Goal: Find specific page/section: Locate a particular part of the current website

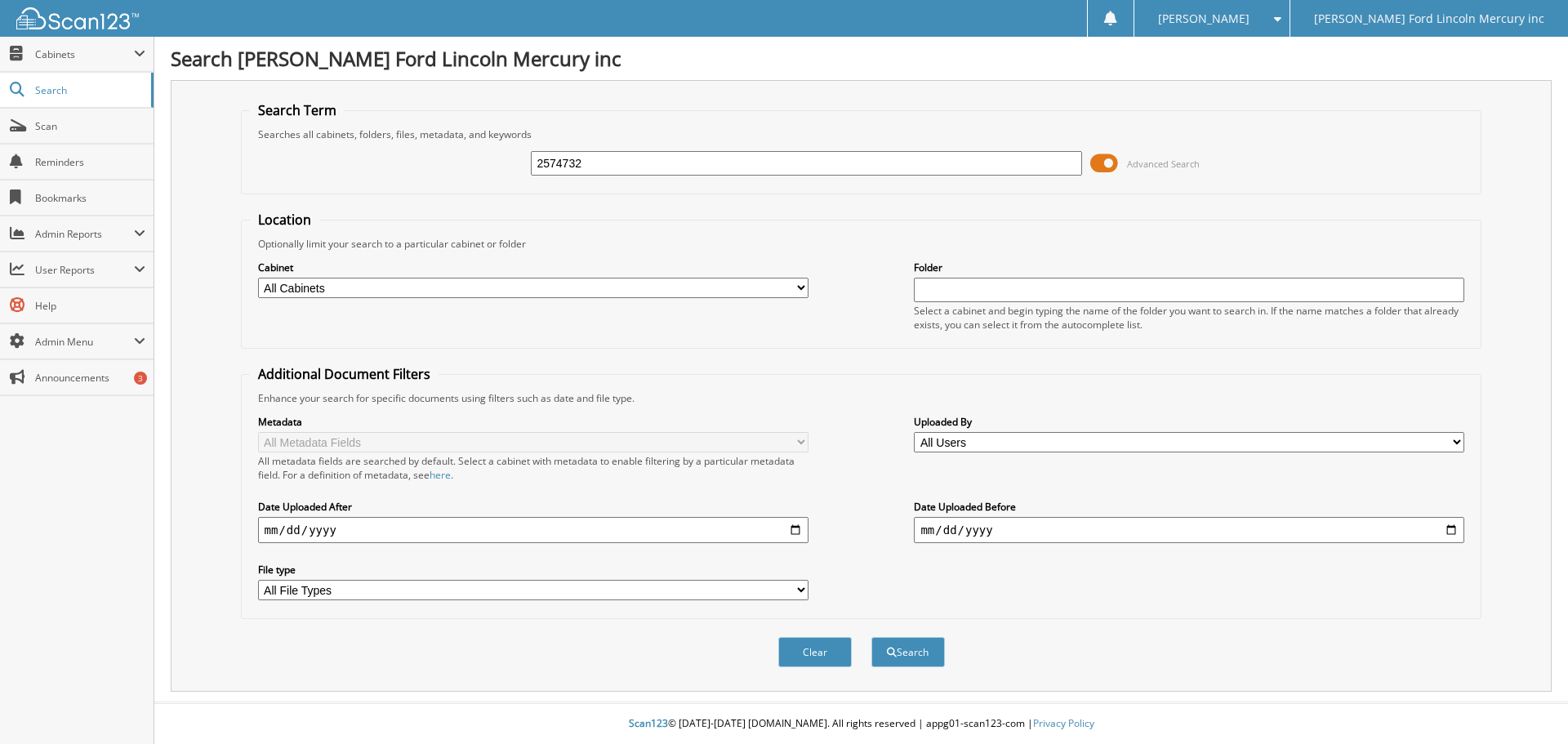
type input "2574732"
click at [871, 637] on button "Search" at bounding box center [908, 652] width 74 height 31
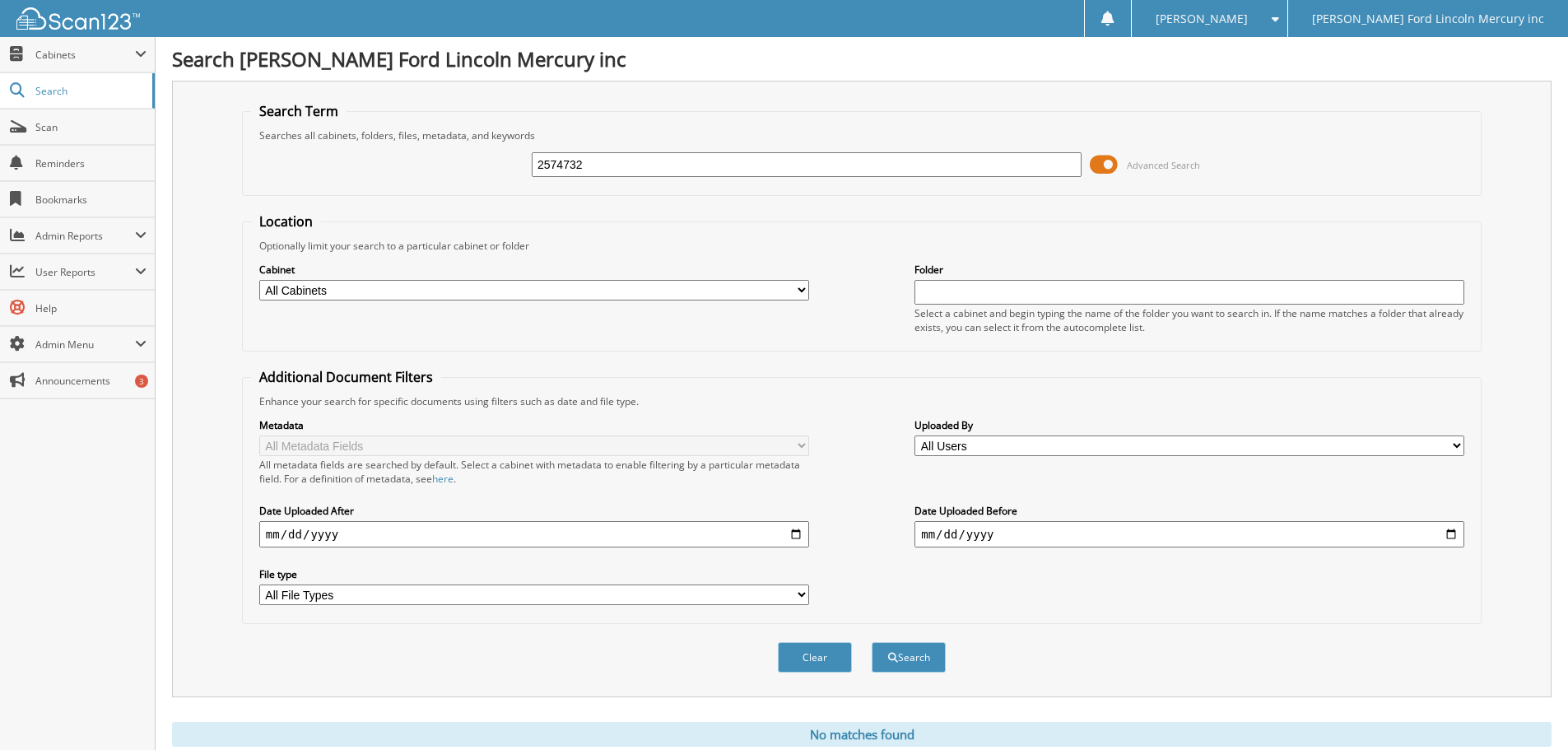
scroll to position [55, 0]
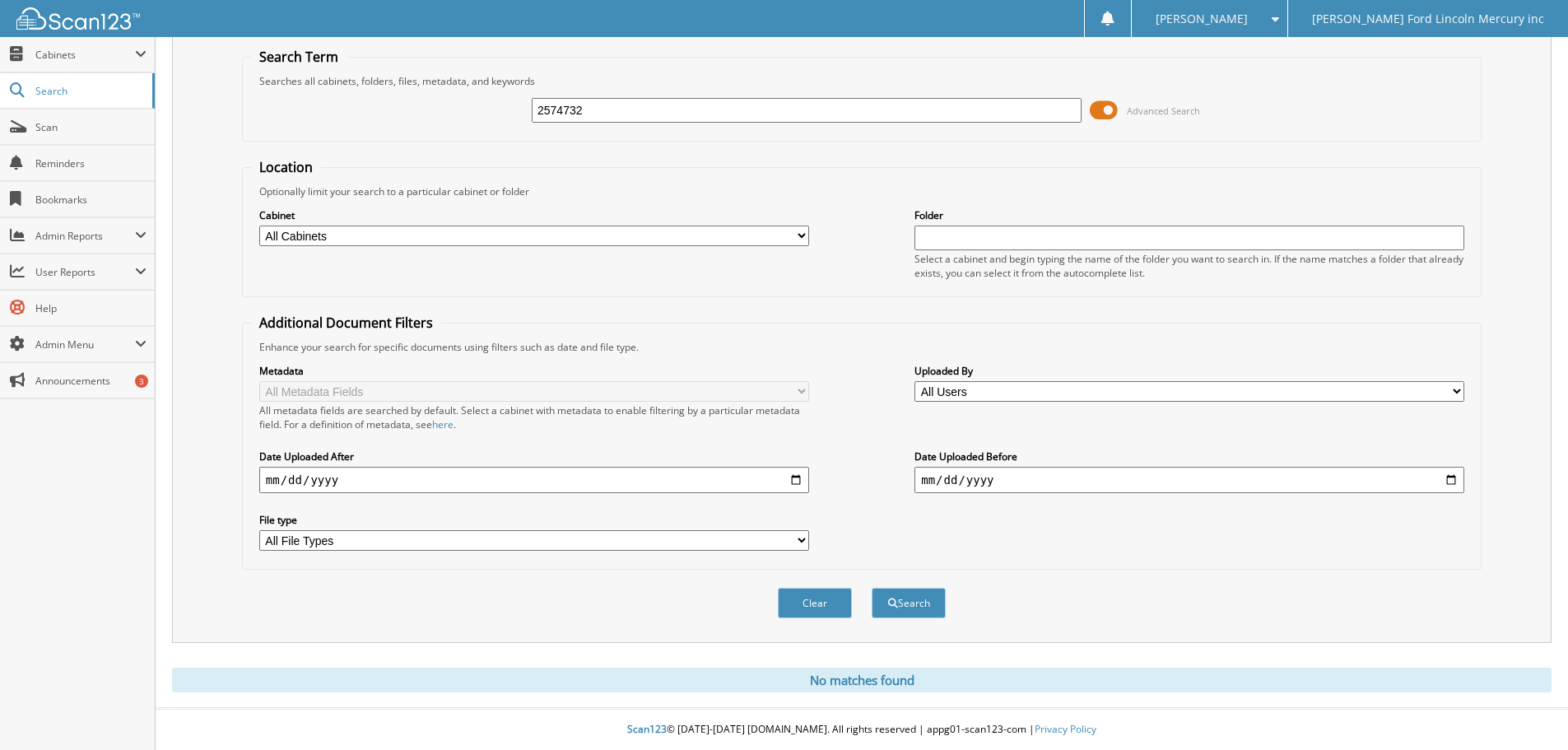
drag, startPoint x: 608, startPoint y: 113, endPoint x: 572, endPoint y: 115, distance: 36.1
click at [572, 115] on input "2574732" at bounding box center [806, 110] width 550 height 25
type input "2574701"
click at [871, 588] on button "Search" at bounding box center [908, 603] width 74 height 31
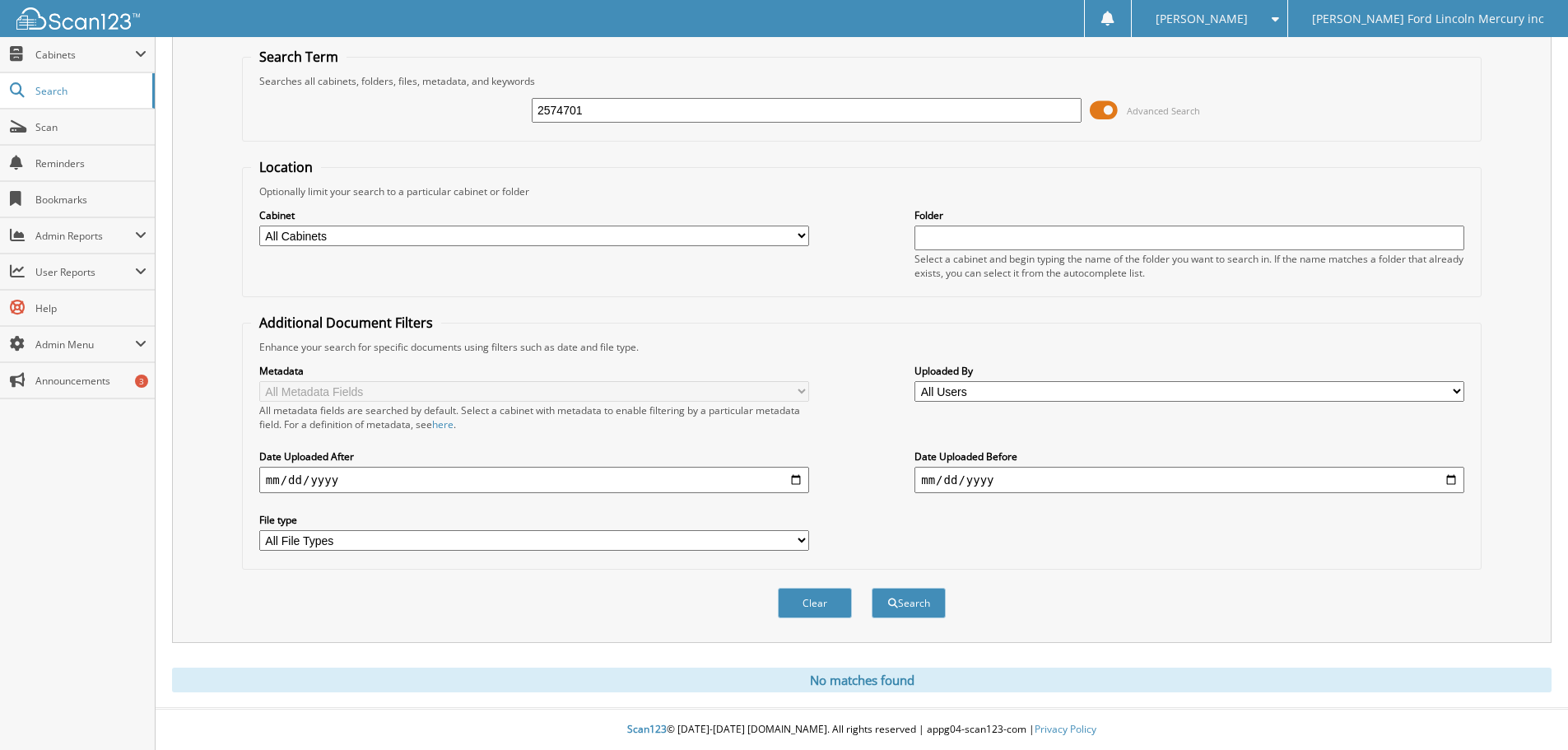
drag, startPoint x: 614, startPoint y: 118, endPoint x: 422, endPoint y: 108, distance: 192.3
click at [445, 108] on div "2574701 Advanced Search" at bounding box center [862, 110] width 1221 height 44
type input "2574421"
click at [871, 588] on button "Search" at bounding box center [908, 603] width 74 height 31
drag, startPoint x: 593, startPoint y: 112, endPoint x: 407, endPoint y: 94, distance: 186.9
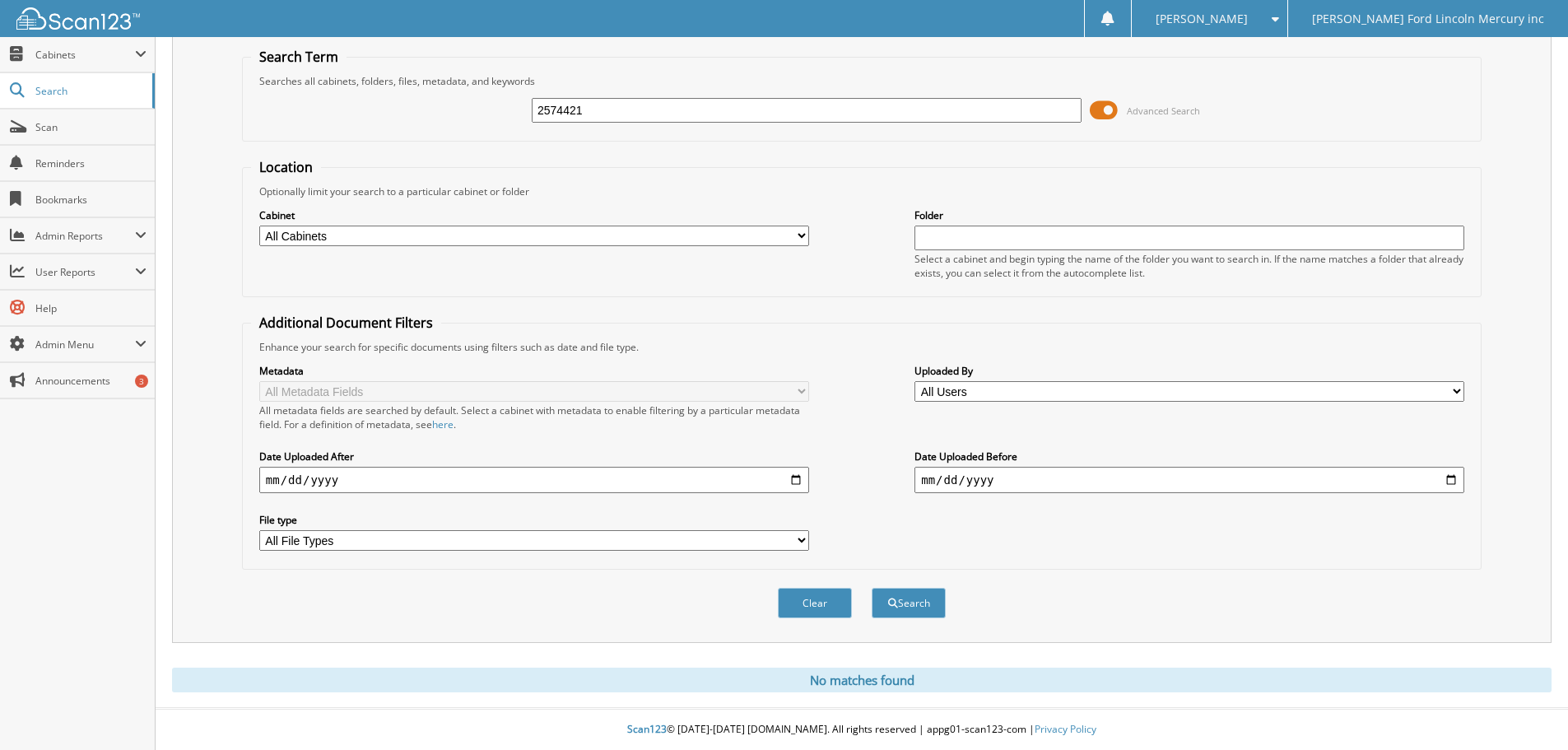
click at [422, 97] on div "2574421 Advanced Search" at bounding box center [862, 110] width 1221 height 44
type input "2573016"
click at [871, 588] on button "Search" at bounding box center [908, 603] width 74 height 31
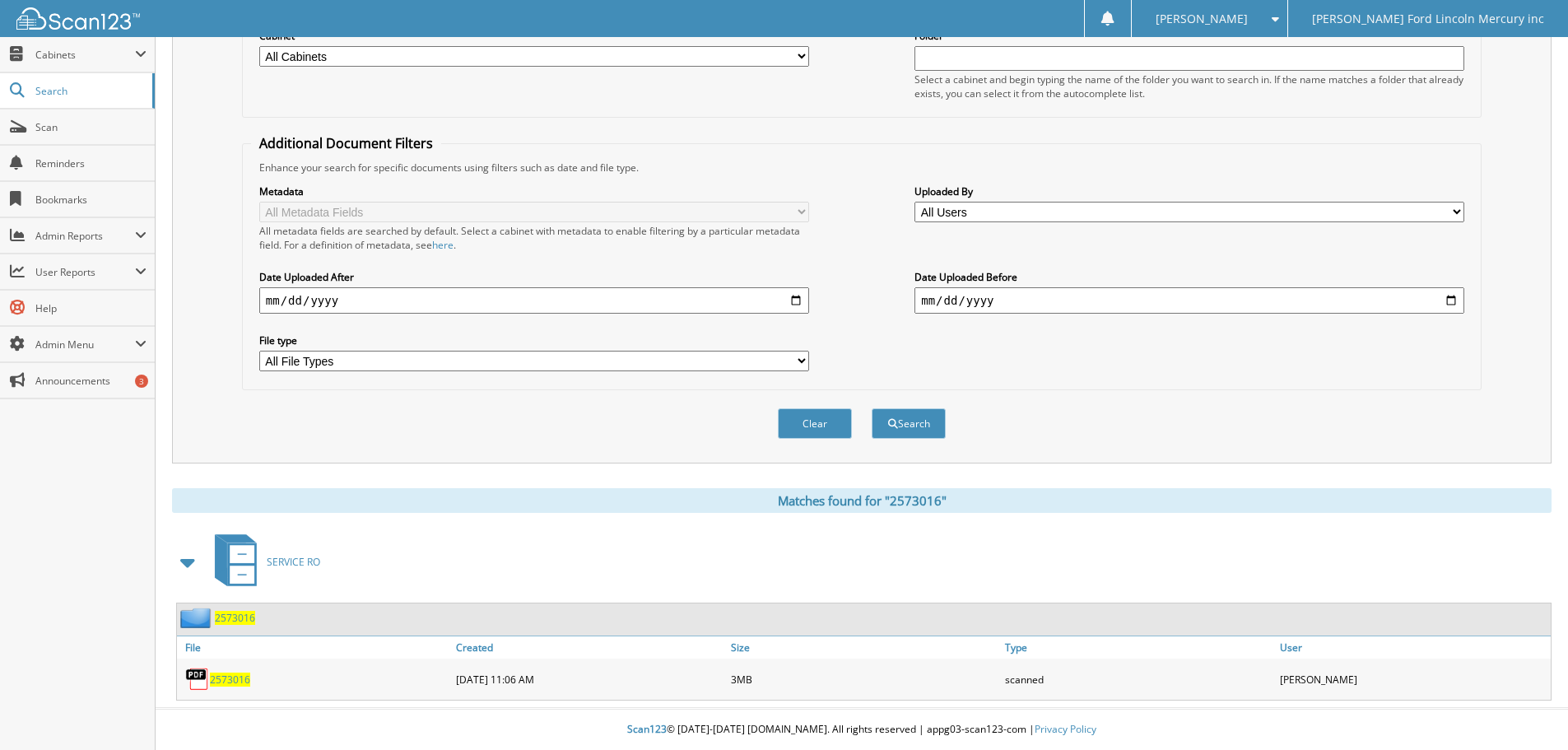
scroll to position [234, 0]
click at [231, 674] on span "2573016" at bounding box center [229, 679] width 40 height 14
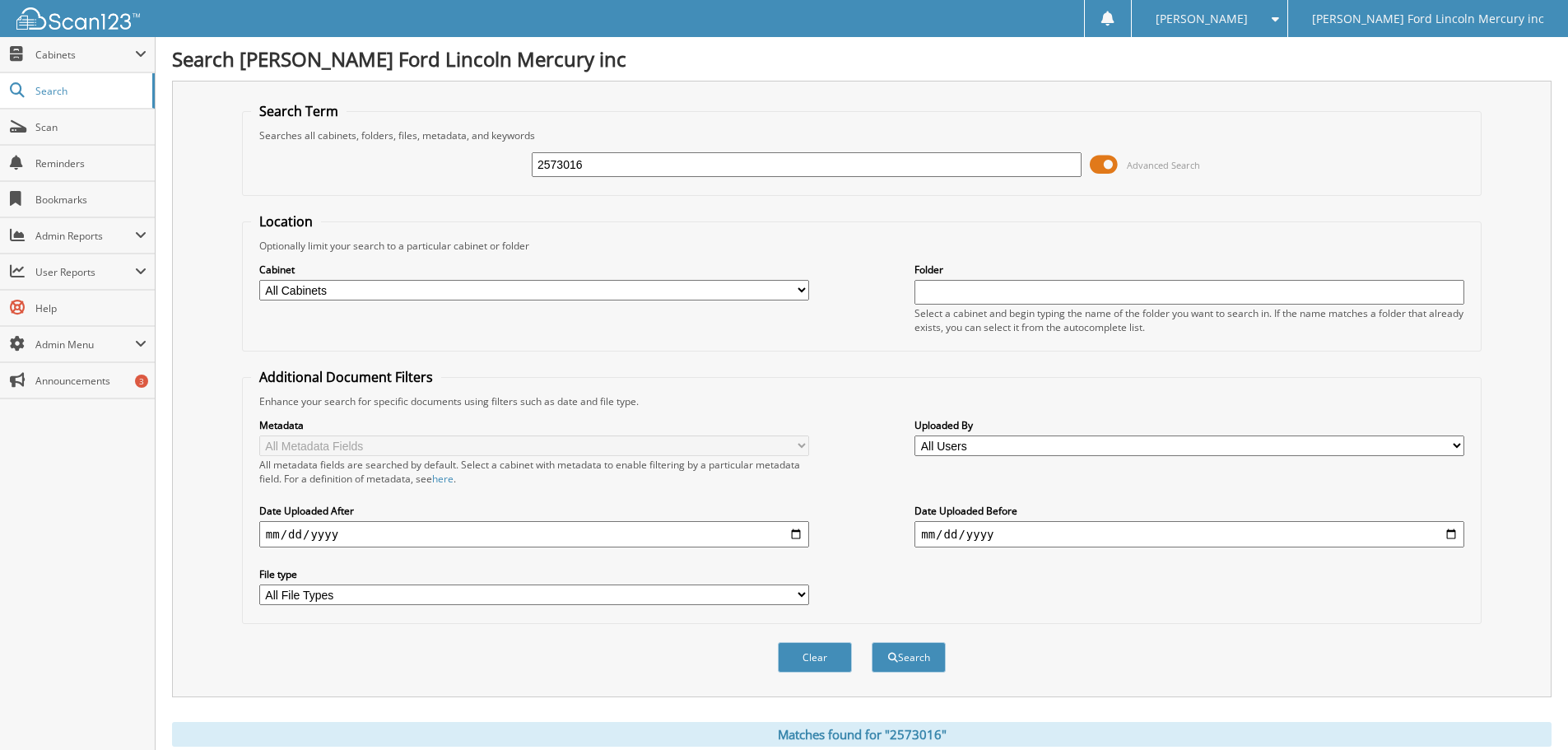
click at [68, 26] on img at bounding box center [78, 19] width 123 height 22
